Goal: Obtain resource: Obtain resource

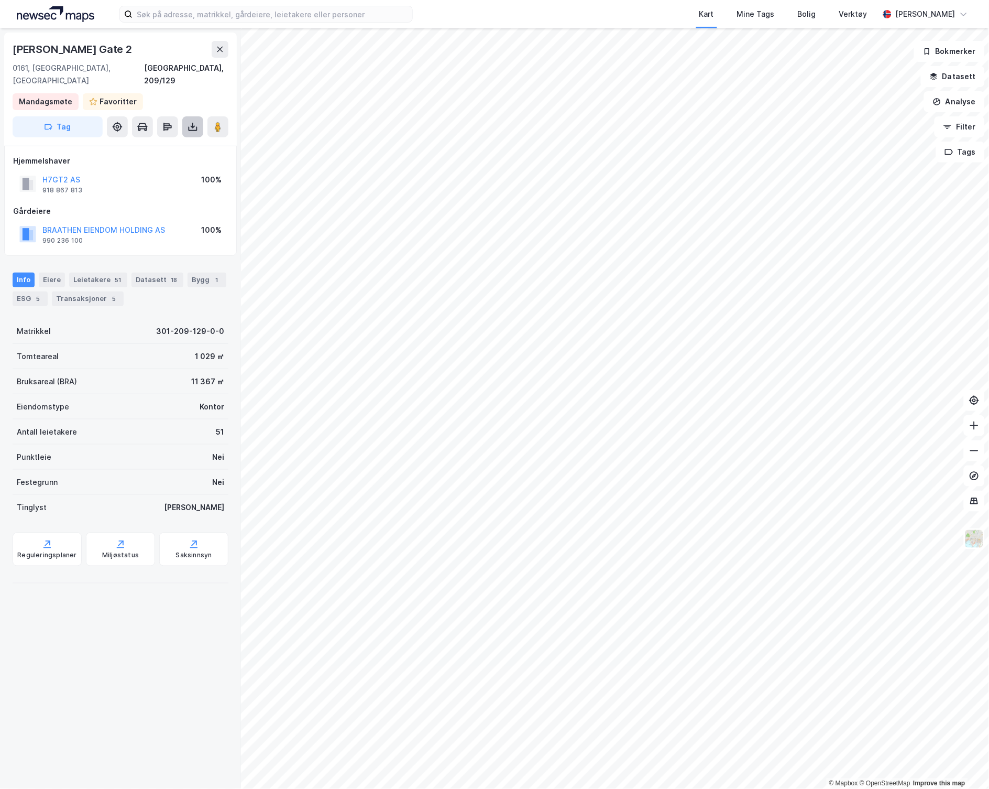
click at [192, 122] on icon at bounding box center [193, 127] width 10 height 10
click at [139, 144] on div "Last ned grunnbok" at bounding box center [141, 148] width 61 height 8
click at [204, 67] on div "[GEOGRAPHIC_DATA], 209/129" at bounding box center [187, 74] width 84 height 25
click at [868, 13] on div "Verktøy" at bounding box center [853, 14] width 28 height 13
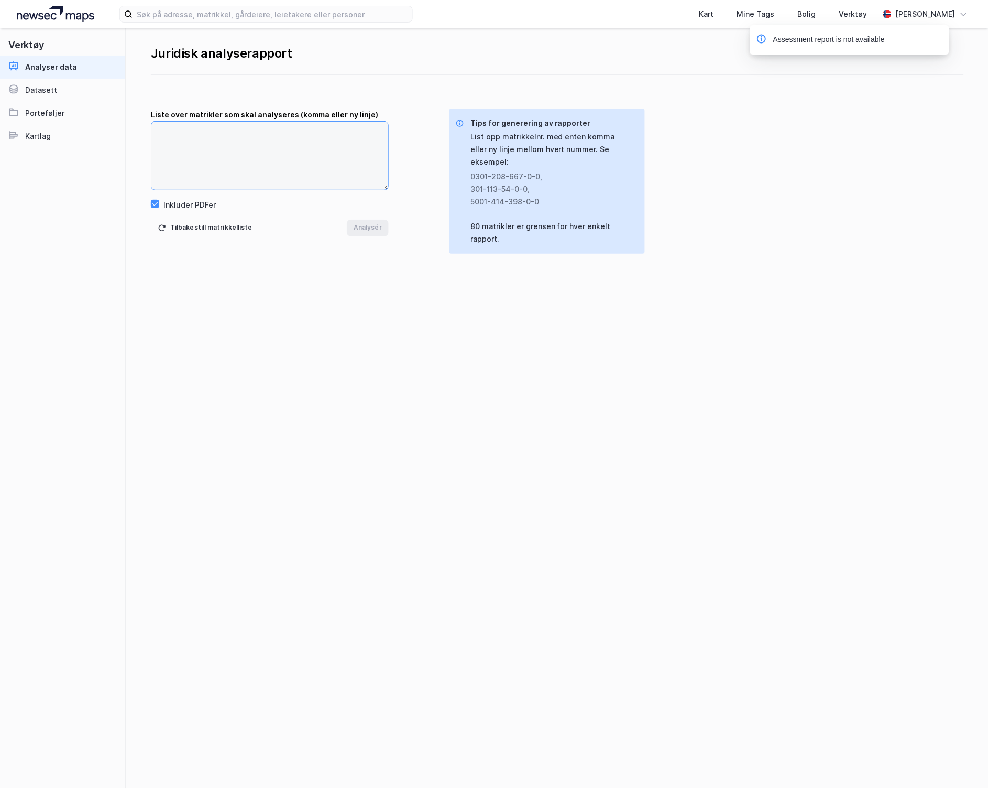
click at [243, 136] on textarea at bounding box center [269, 156] width 237 height 68
paste textarea "301-209-129-0-0"
type textarea "301-209-129-0-0"
click at [375, 228] on button "Analysér" at bounding box center [368, 228] width 42 height 17
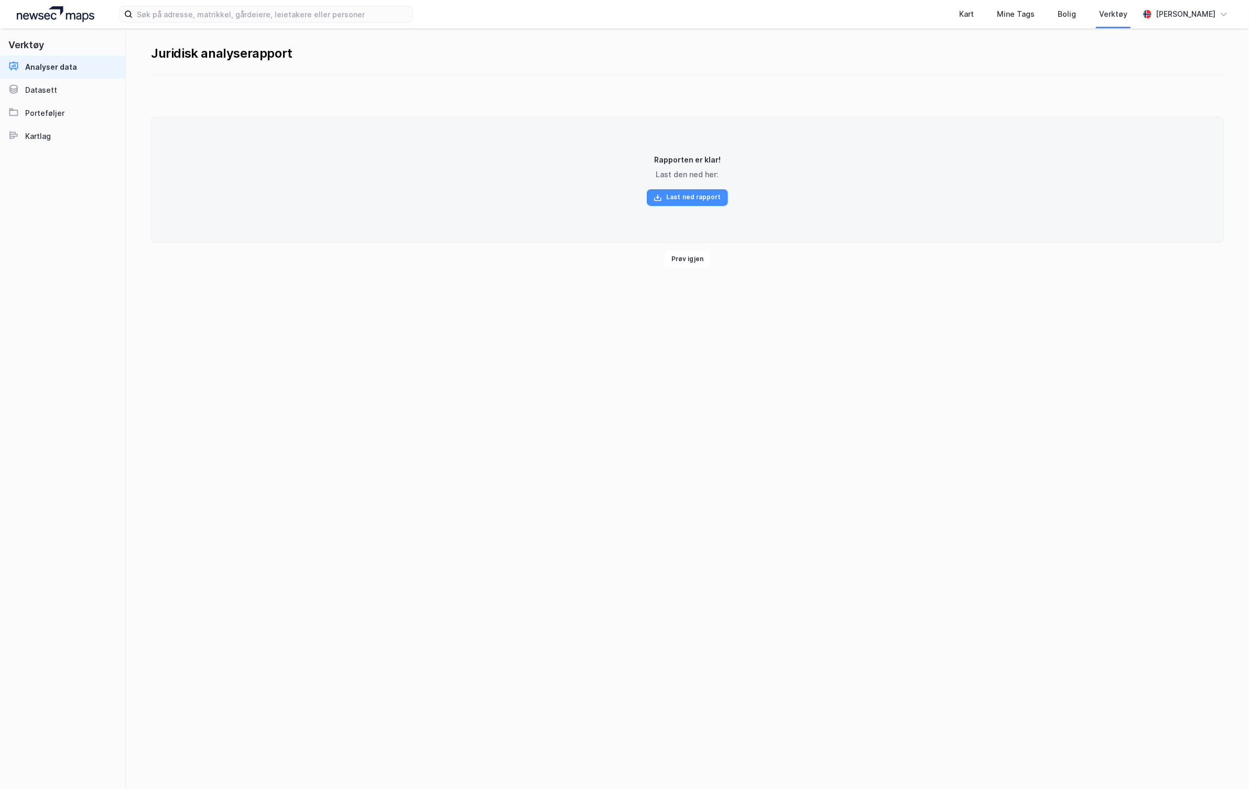
click at [27, 20] on img at bounding box center [56, 14] width 78 height 16
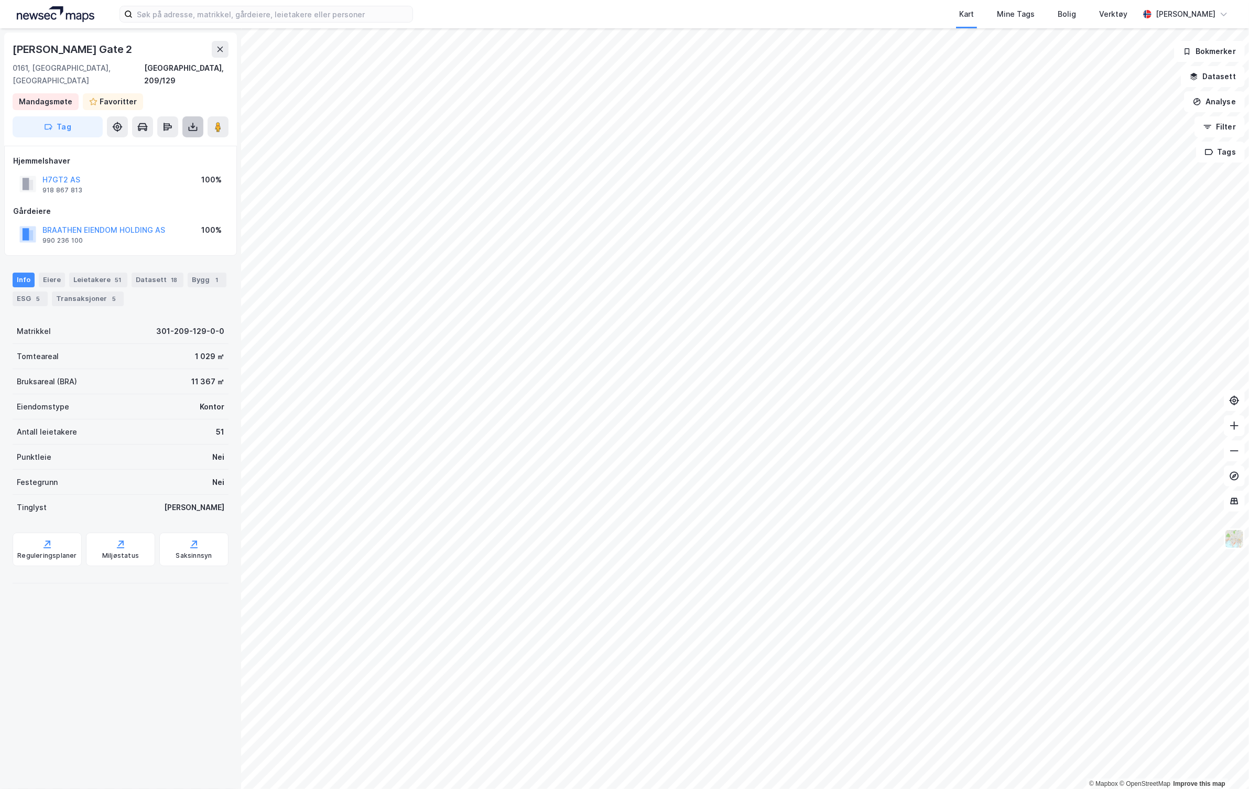
click at [192, 122] on icon at bounding box center [193, 127] width 10 height 10
click at [177, 139] on div "Last ned grunnbok" at bounding box center [148, 147] width 112 height 17
click at [52, 10] on img at bounding box center [56, 14] width 78 height 16
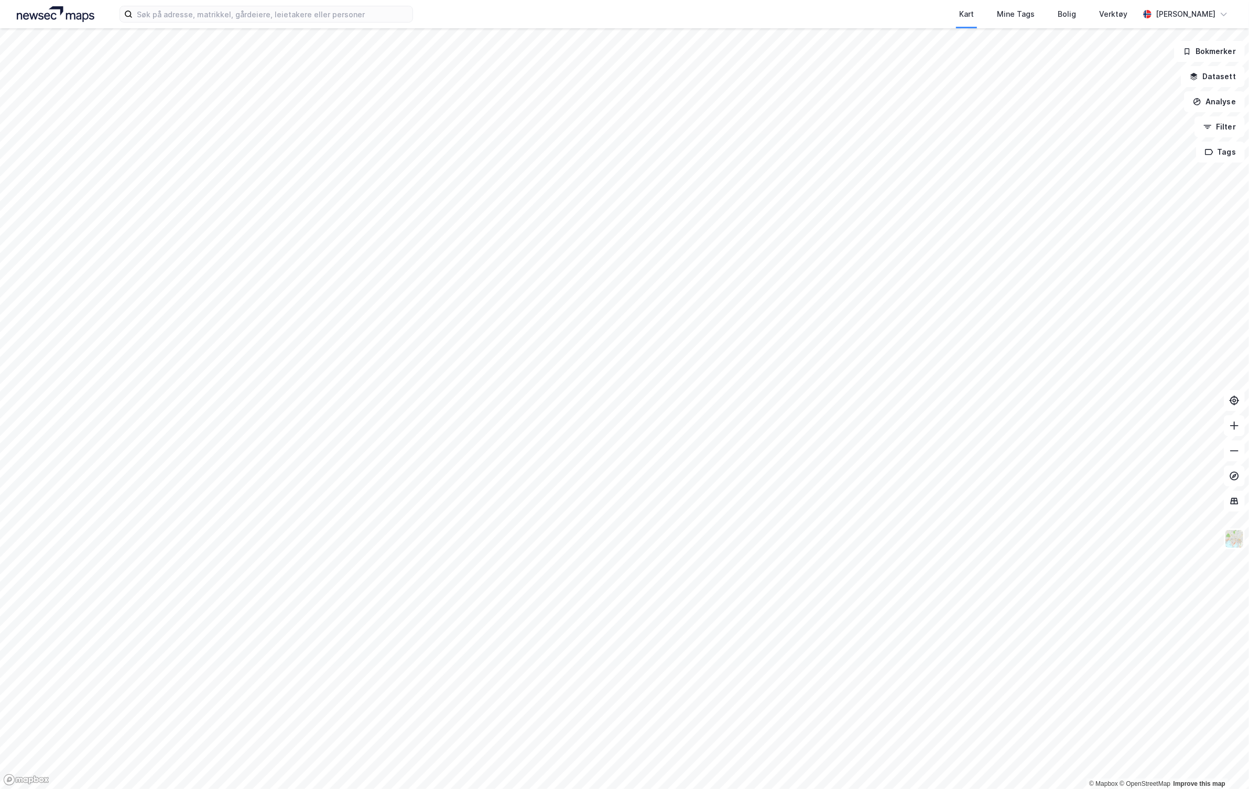
click at [63, 19] on img at bounding box center [56, 14] width 78 height 16
click at [41, 10] on img at bounding box center [56, 14] width 78 height 16
click at [1208, 16] on div "[PERSON_NAME]" at bounding box center [1185, 14] width 60 height 13
click at [1121, 16] on div "Verktøy" at bounding box center [1113, 14] width 28 height 13
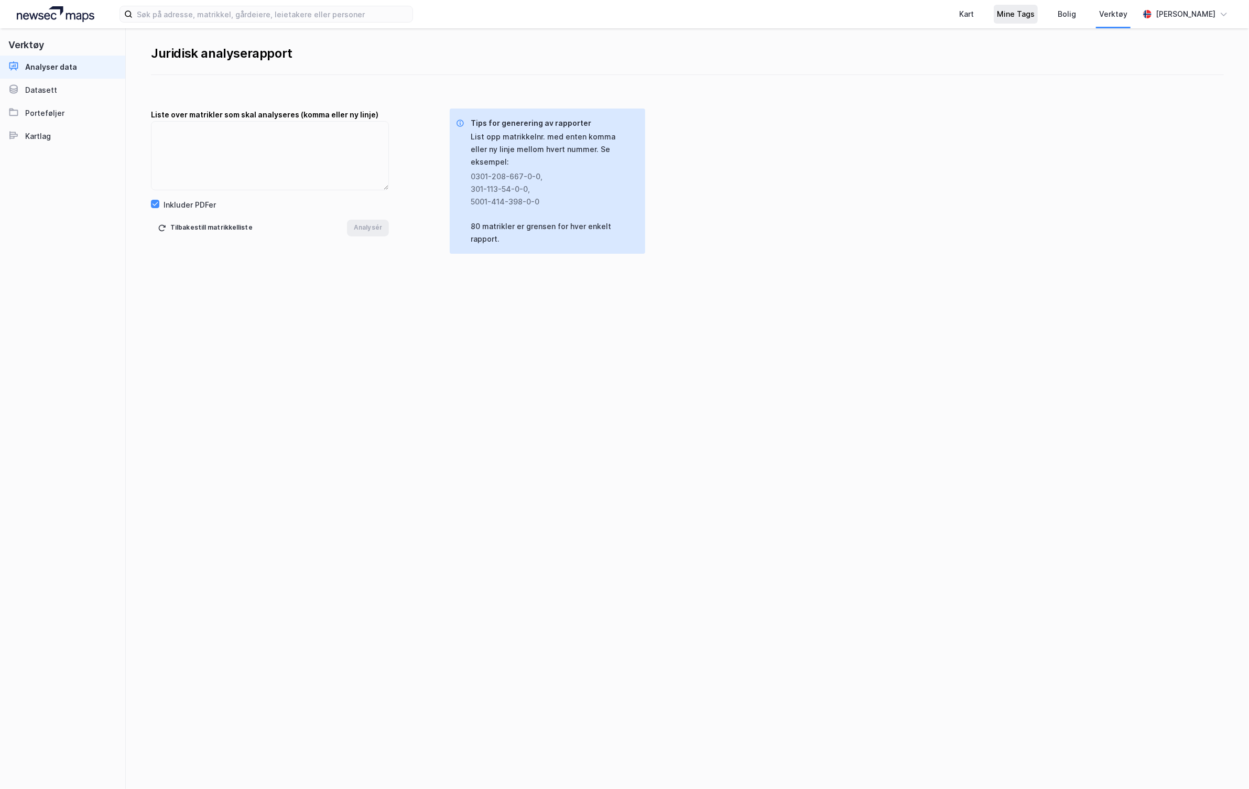
click at [1015, 13] on div "Mine Tags" at bounding box center [1015, 14] width 44 height 19
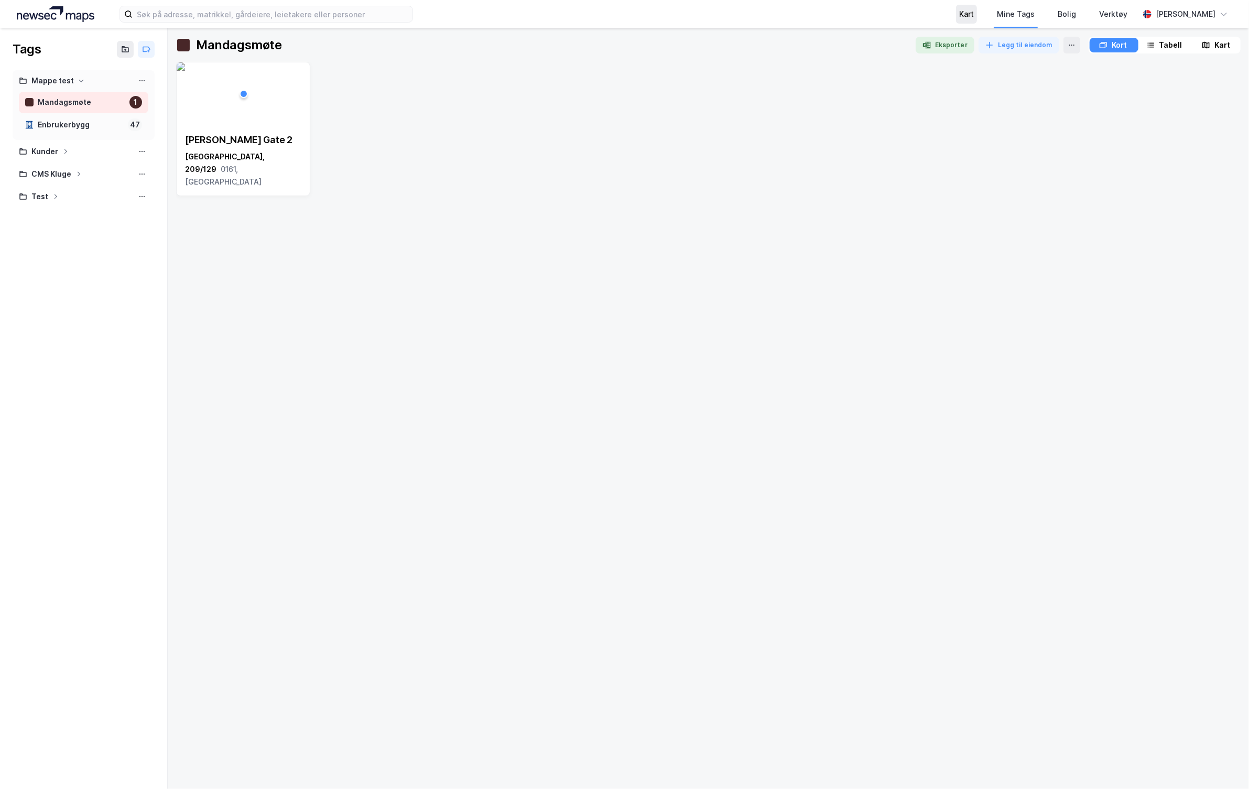
click at [977, 15] on div "Kart" at bounding box center [966, 14] width 21 height 19
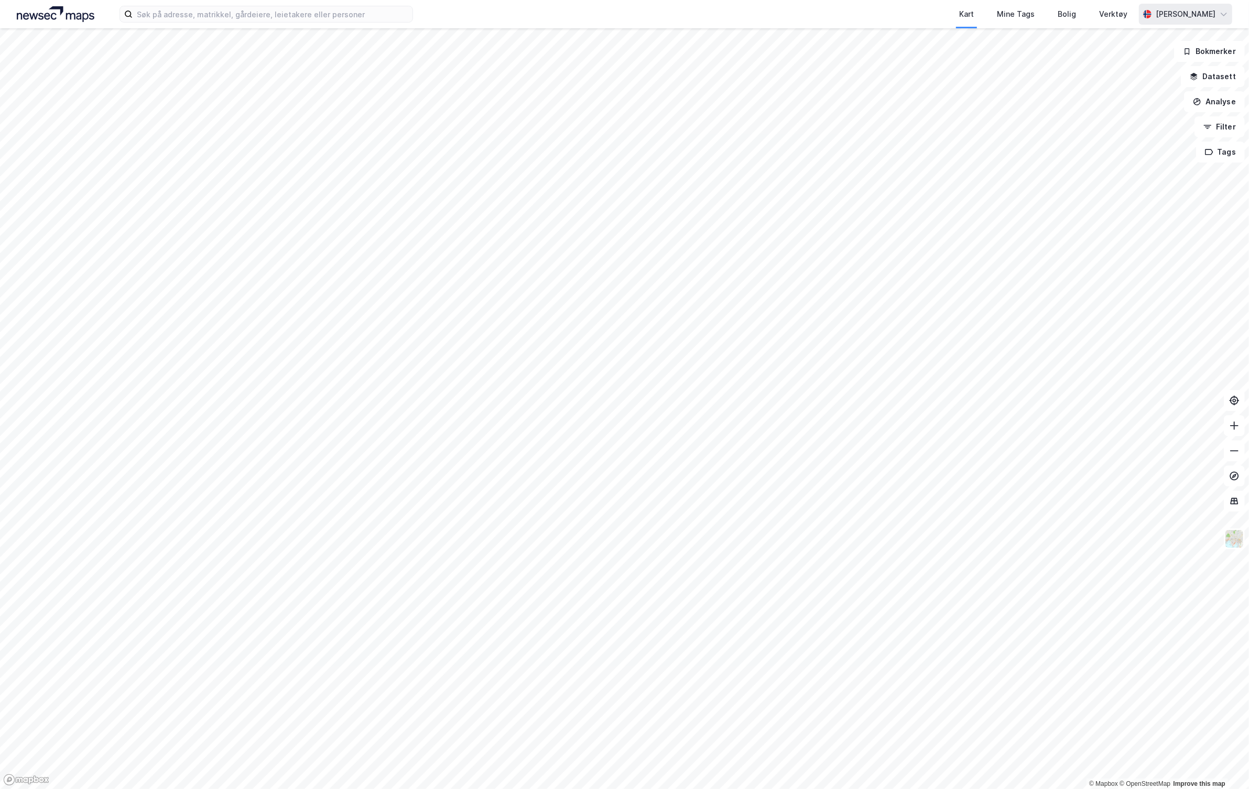
click at [1206, 15] on div "[PERSON_NAME]" at bounding box center [1185, 14] width 60 height 13
click at [738, 16] on div "Kart Mine Tags Bolig Verktøy" at bounding box center [800, 14] width 675 height 28
